Goal: Task Accomplishment & Management: Manage account settings

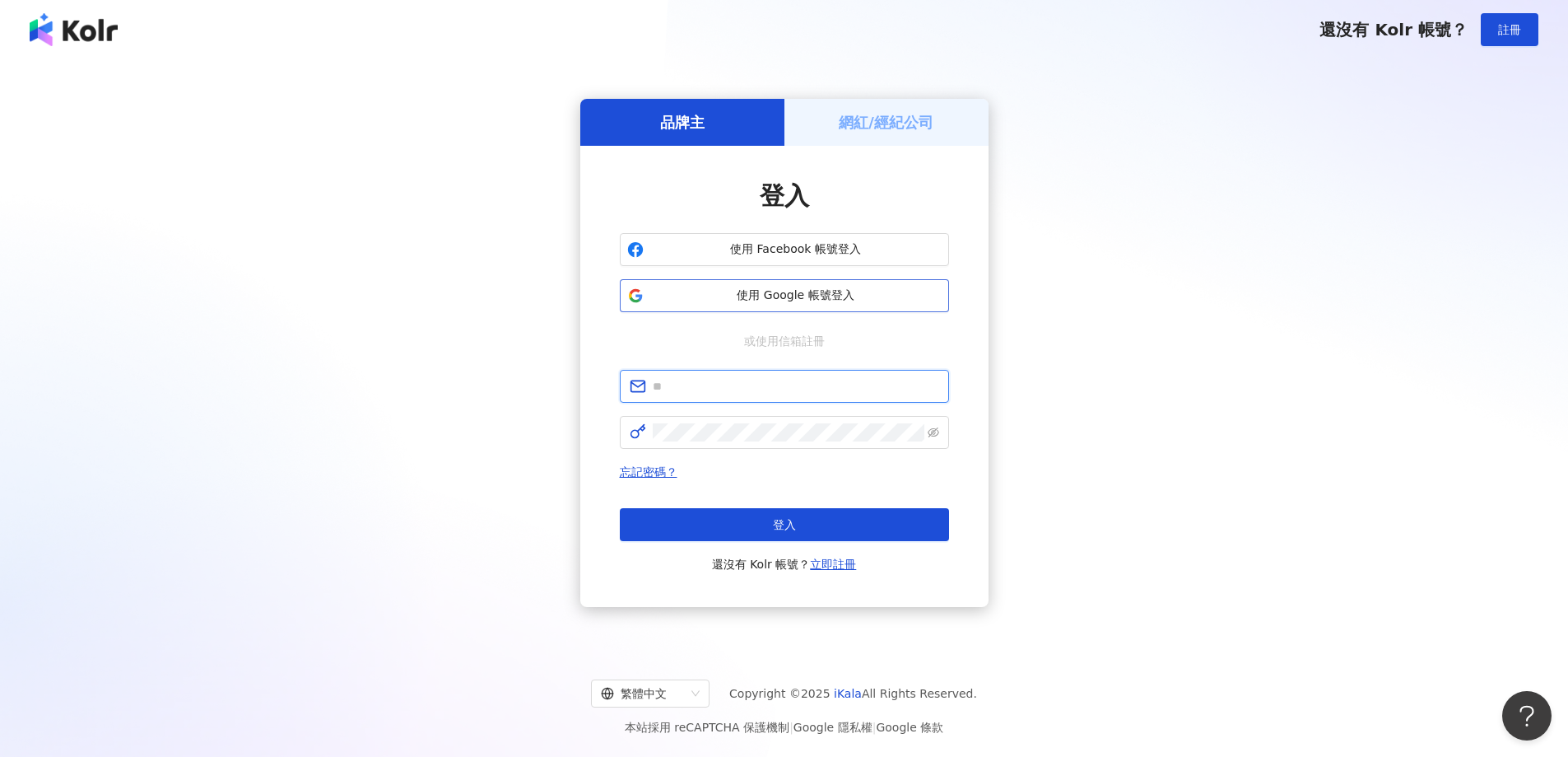
type input "**********"
click at [830, 288] on span "使用 Google 帳號登入" at bounding box center [796, 295] width 291 height 16
click at [852, 286] on button "使用 Google 帳號登入" at bounding box center [785, 295] width 329 height 33
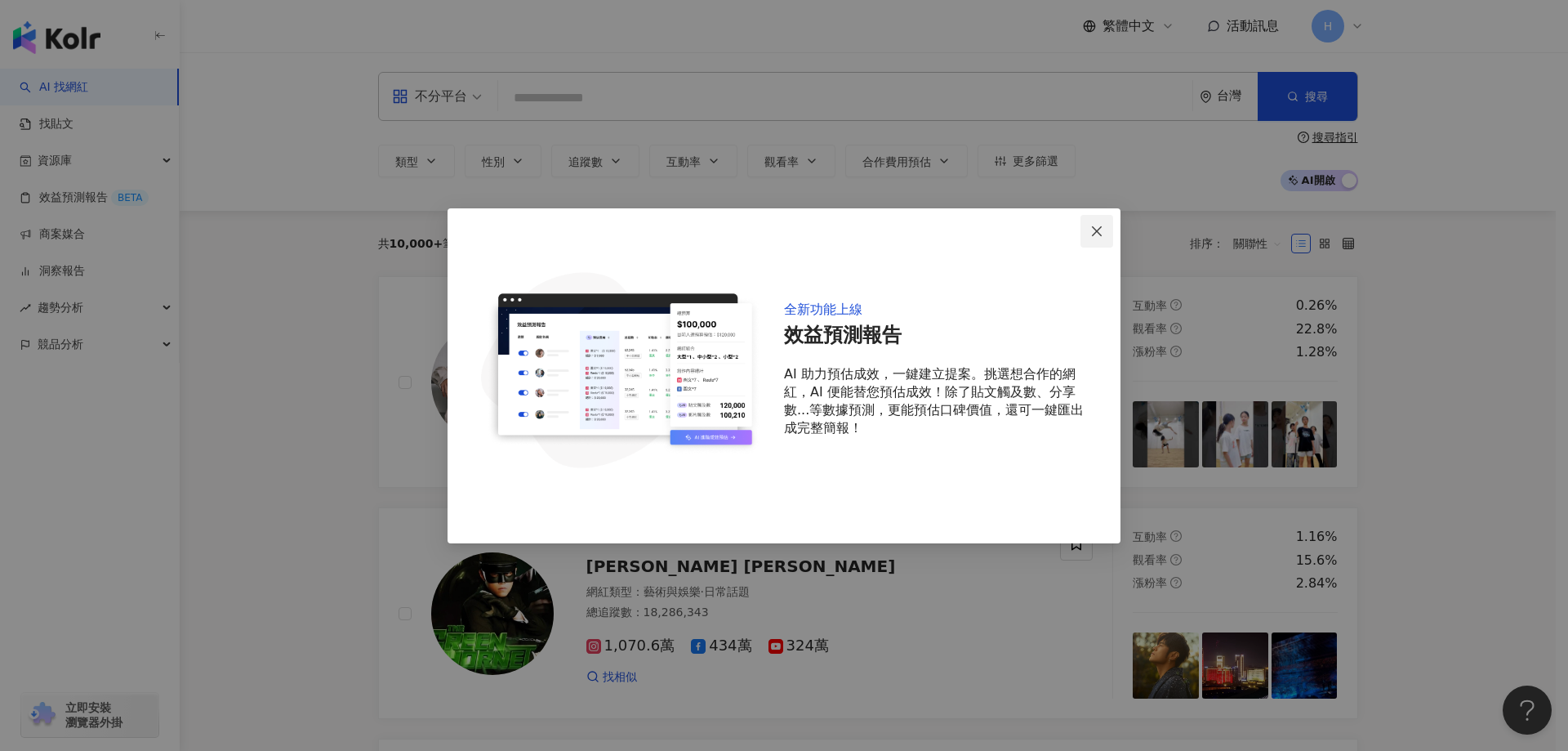
click at [1092, 225] on icon "close" at bounding box center [1098, 231] width 13 height 13
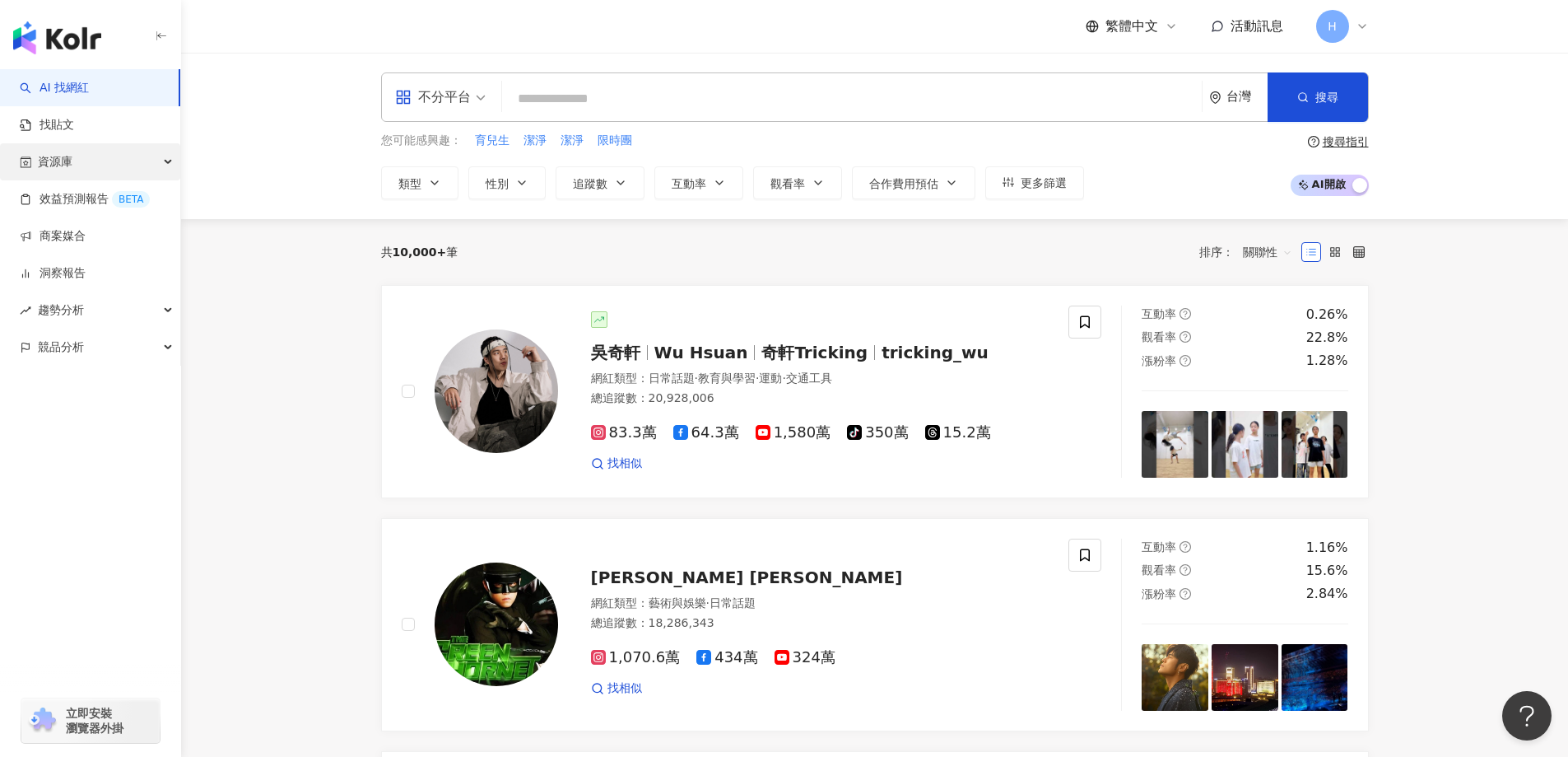
click at [74, 152] on div "資源庫" at bounding box center [90, 162] width 180 height 37
click at [77, 191] on link "網紅管理" at bounding box center [63, 198] width 46 height 16
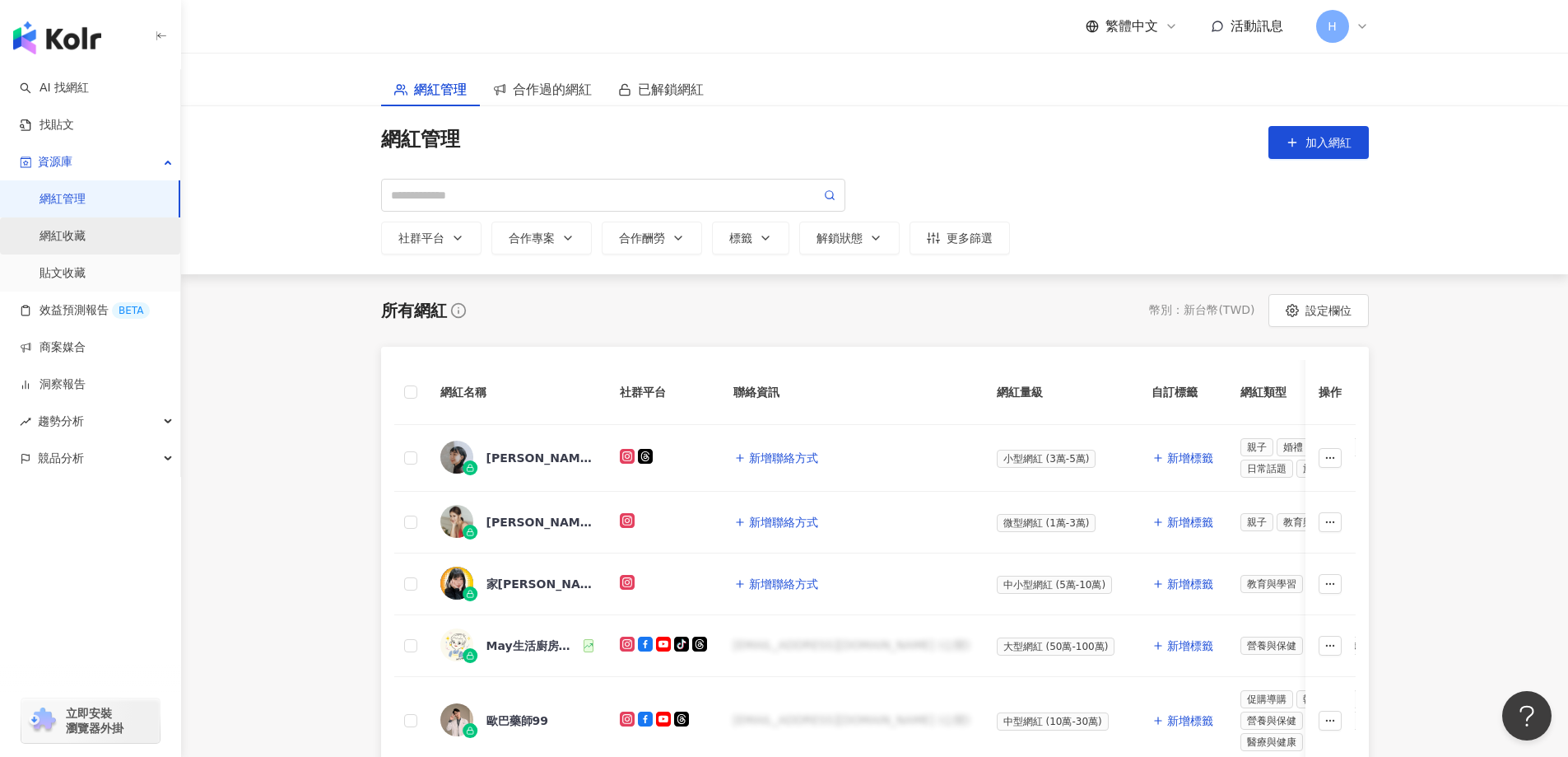
click at [85, 242] on link "網紅收藏" at bounding box center [63, 236] width 46 height 16
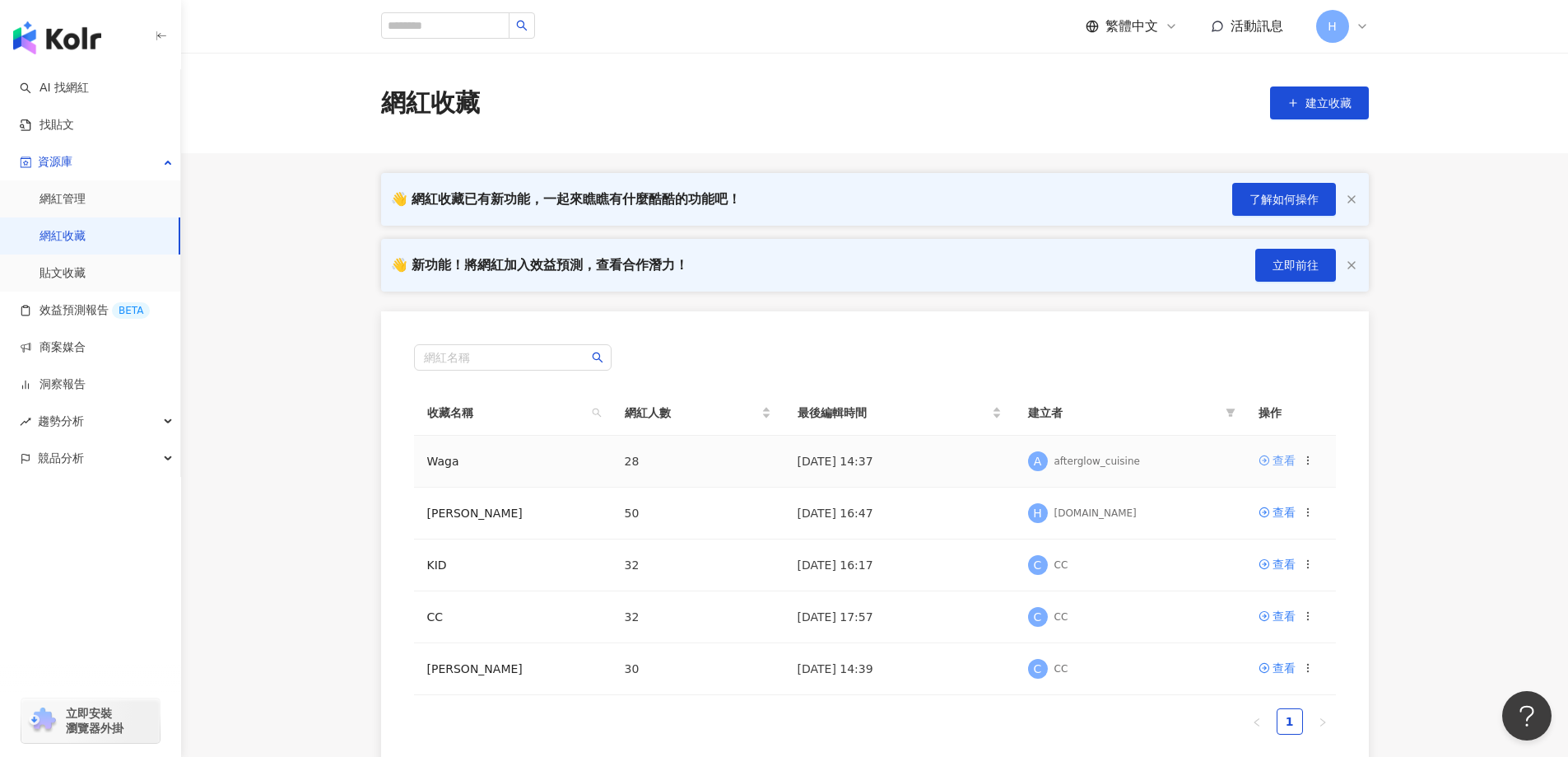
click at [1282, 465] on div "查看" at bounding box center [1284, 460] width 23 height 18
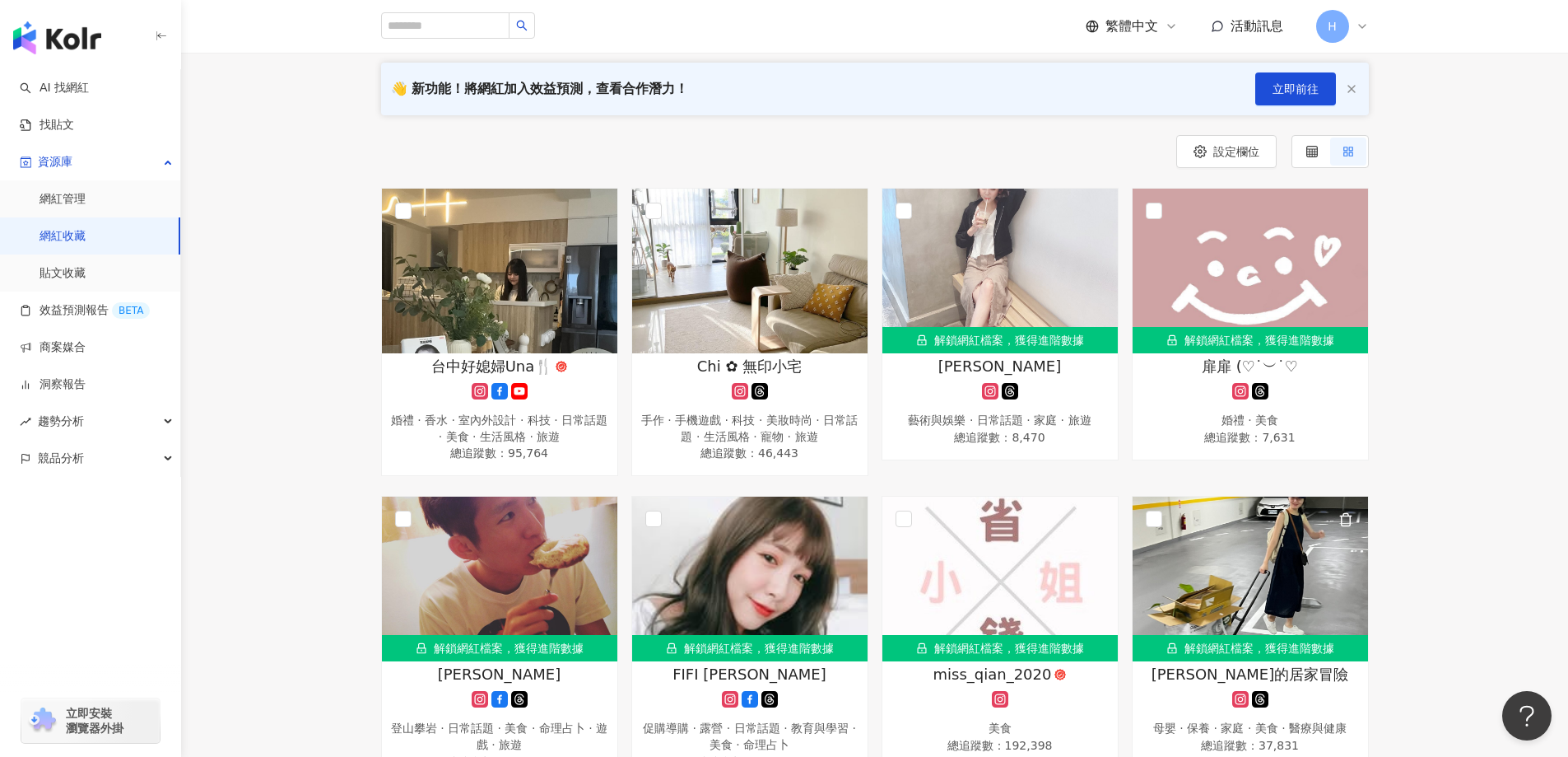
scroll to position [104, 0]
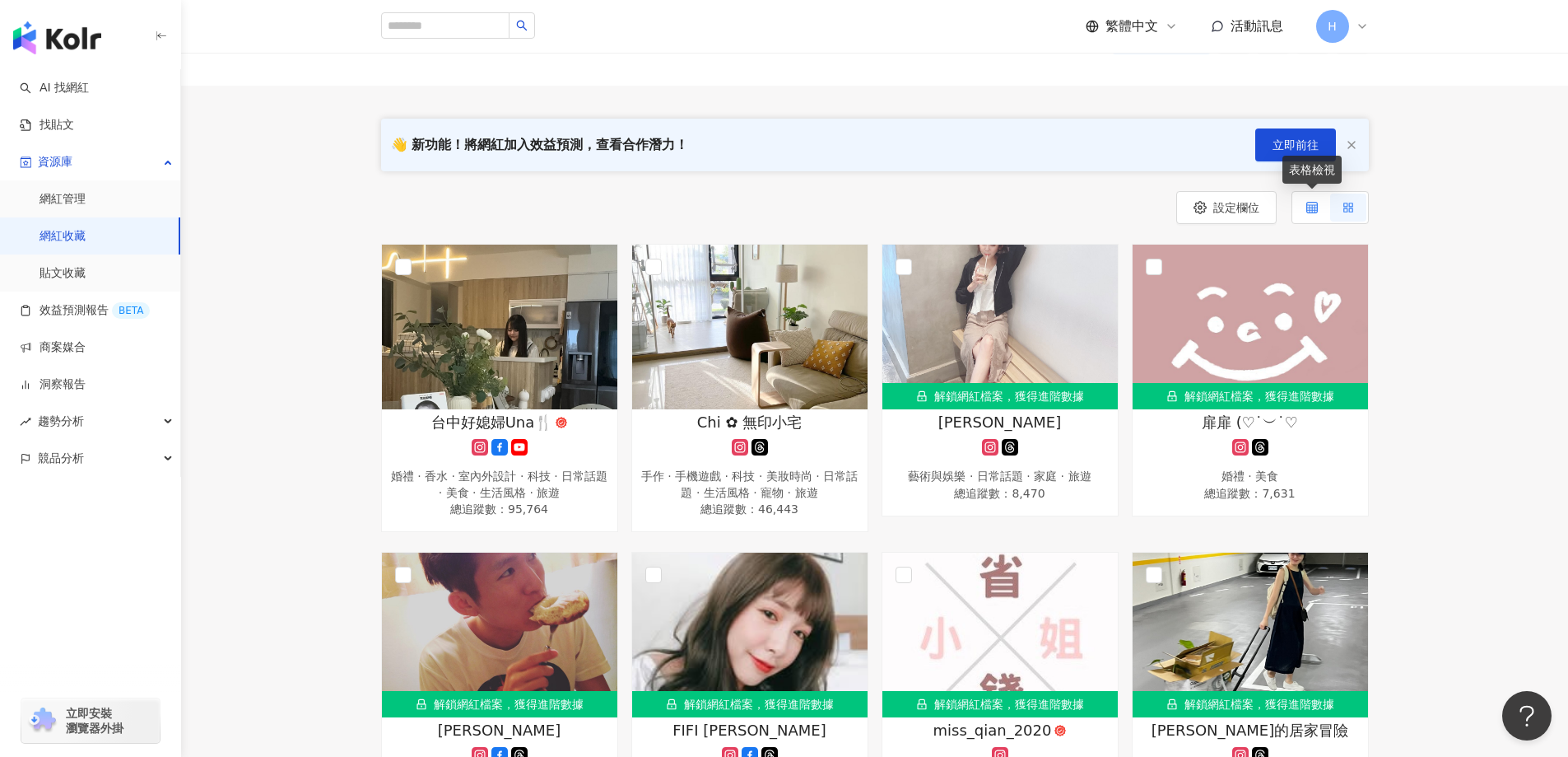
click at [1318, 203] on label at bounding box center [1312, 207] width 36 height 28
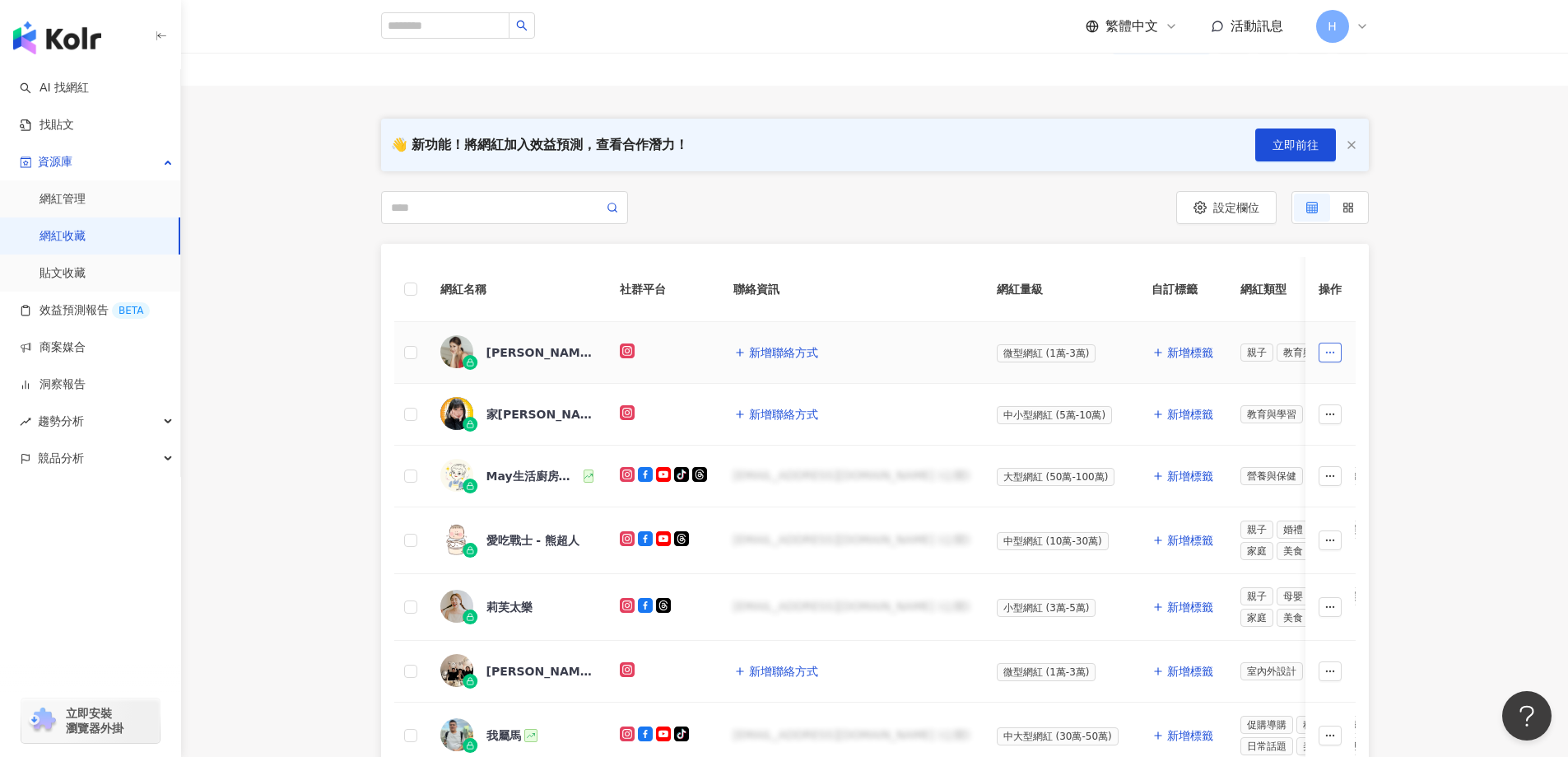
click at [1331, 359] on span "button" at bounding box center [1331, 352] width 12 height 14
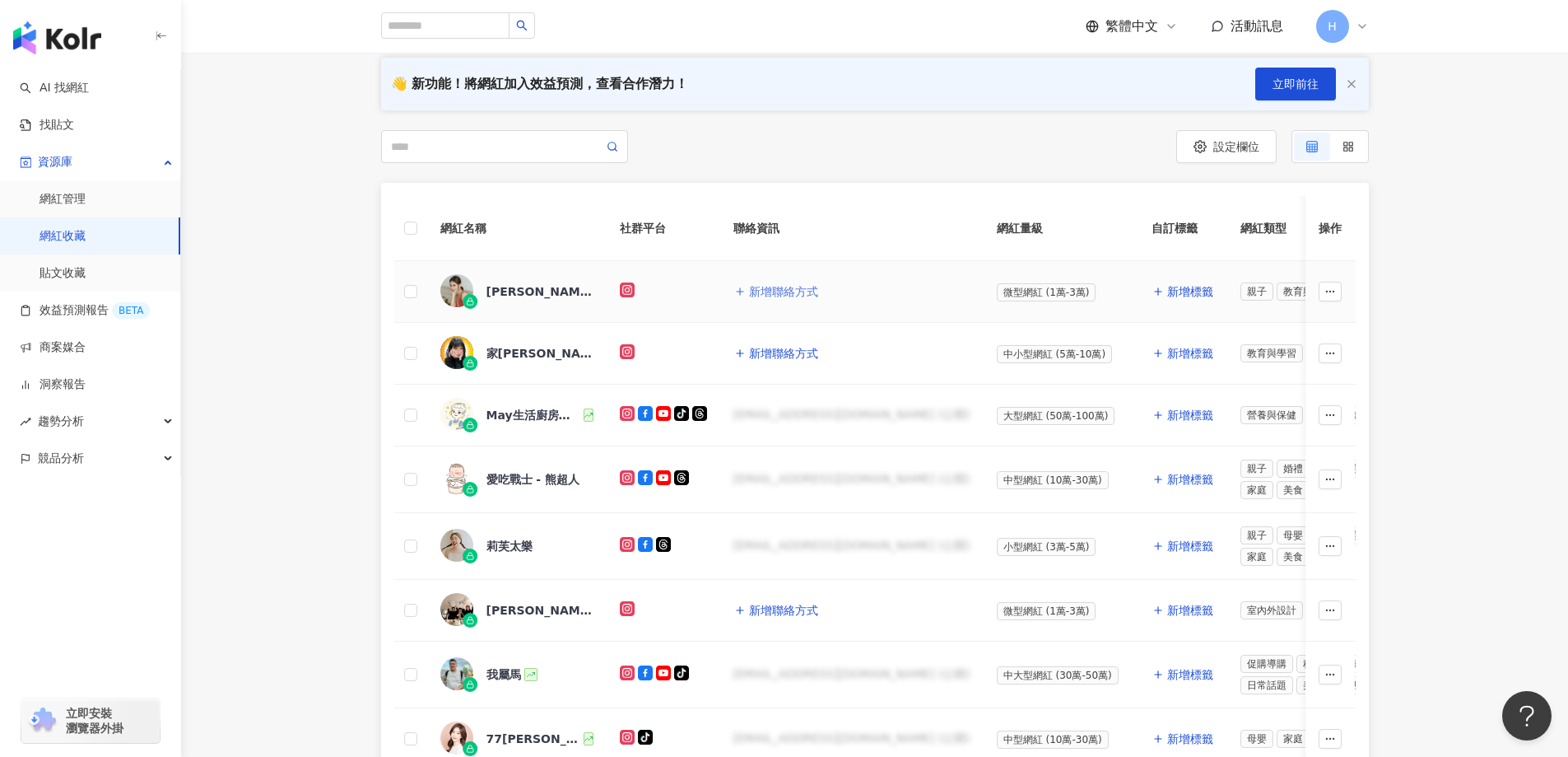
click at [799, 301] on button "新增聯絡方式" at bounding box center [776, 291] width 85 height 33
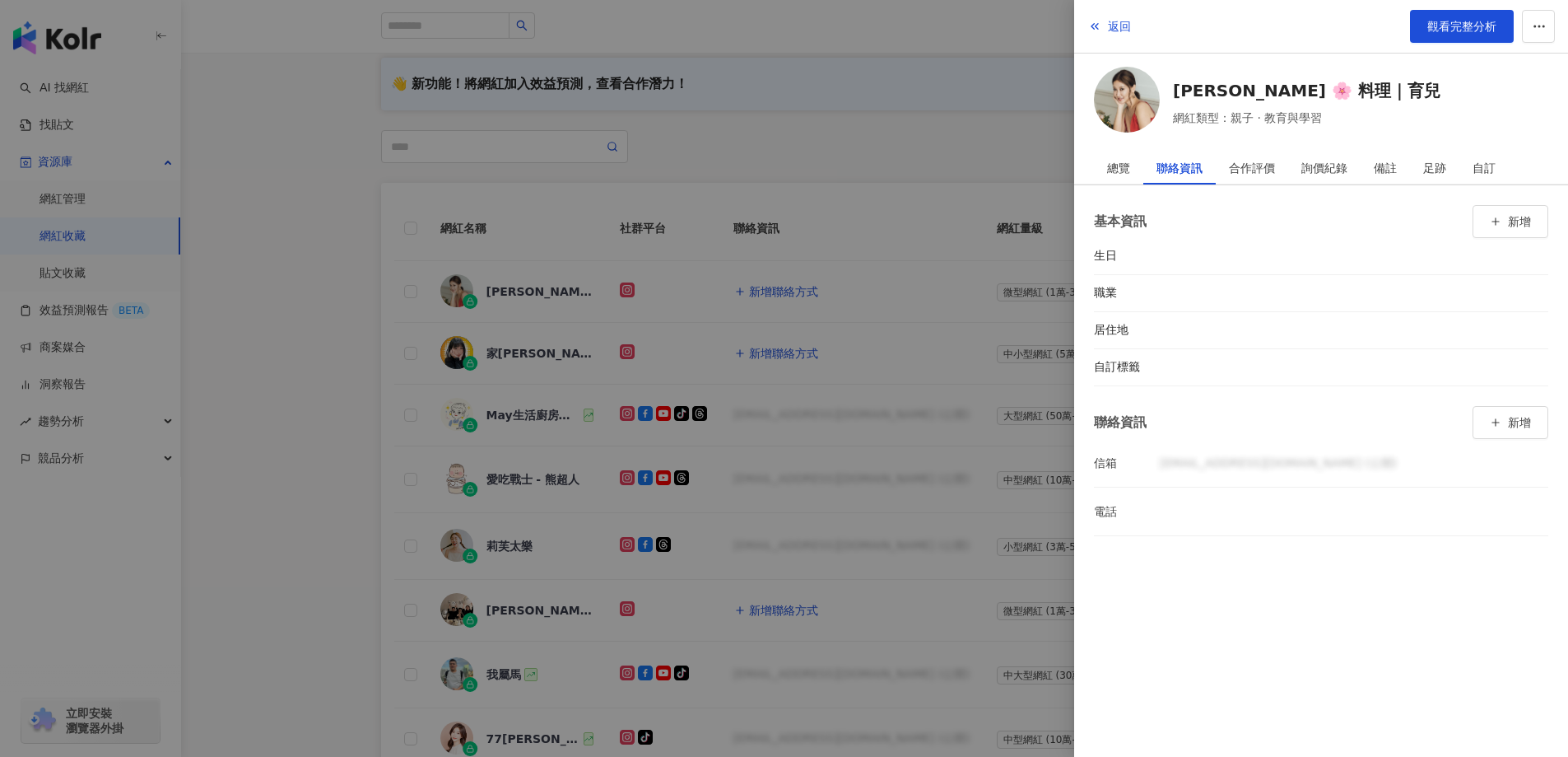
click at [828, 148] on div at bounding box center [784, 378] width 1568 height 757
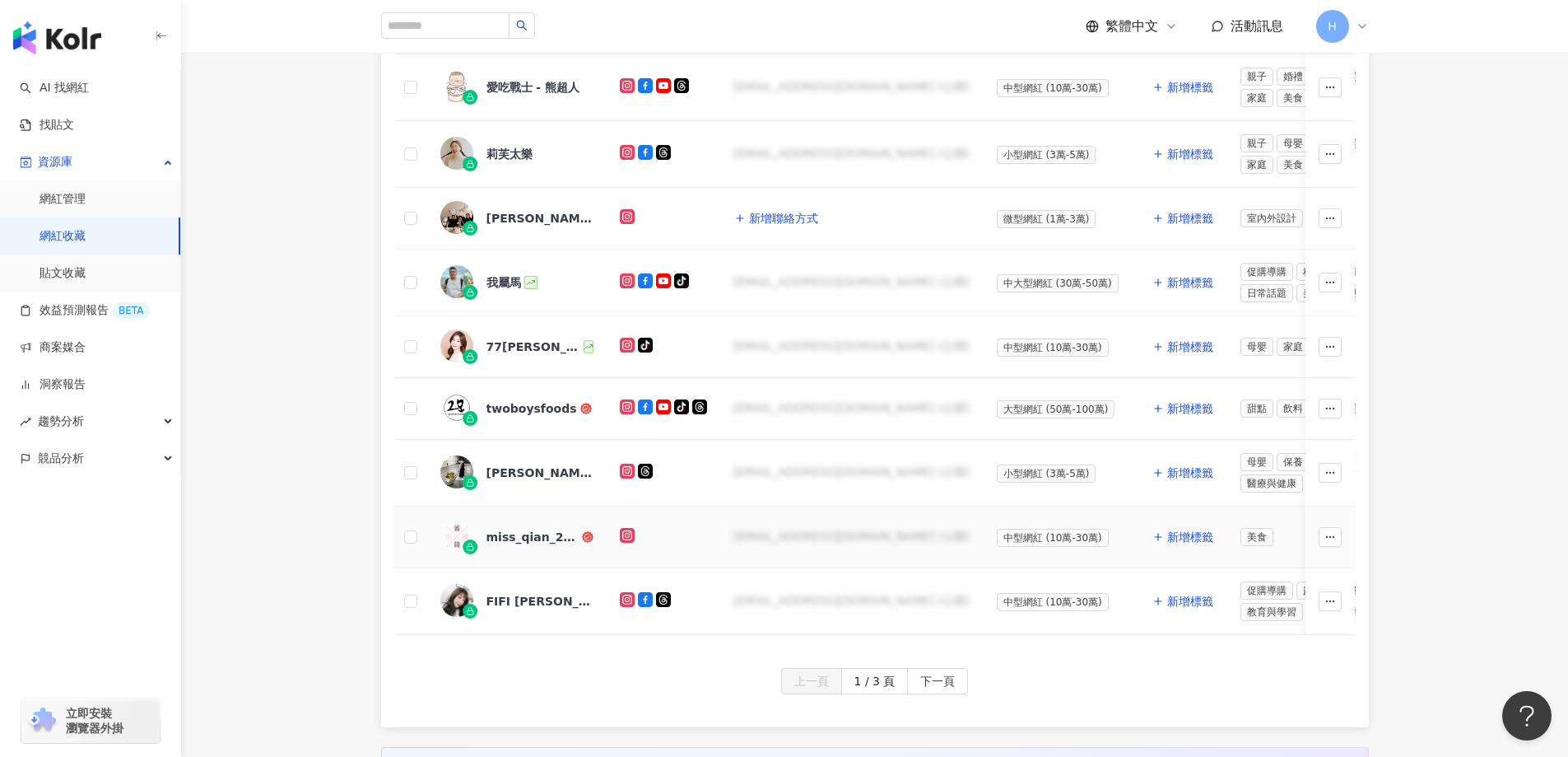
scroll to position [494, 0]
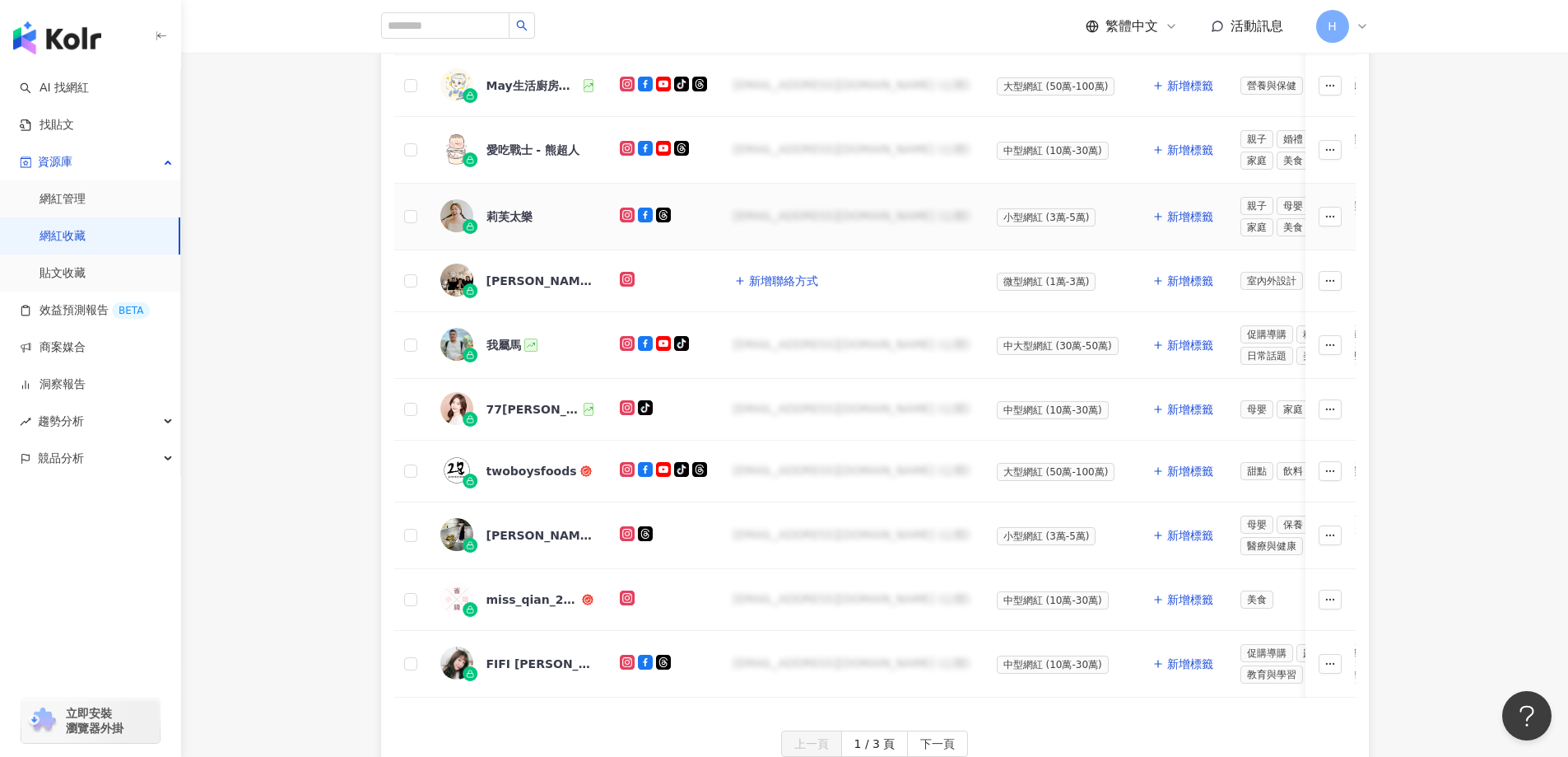
click at [621, 218] on icon at bounding box center [627, 214] width 15 height 15
